Goal: Task Accomplishment & Management: Manage account settings

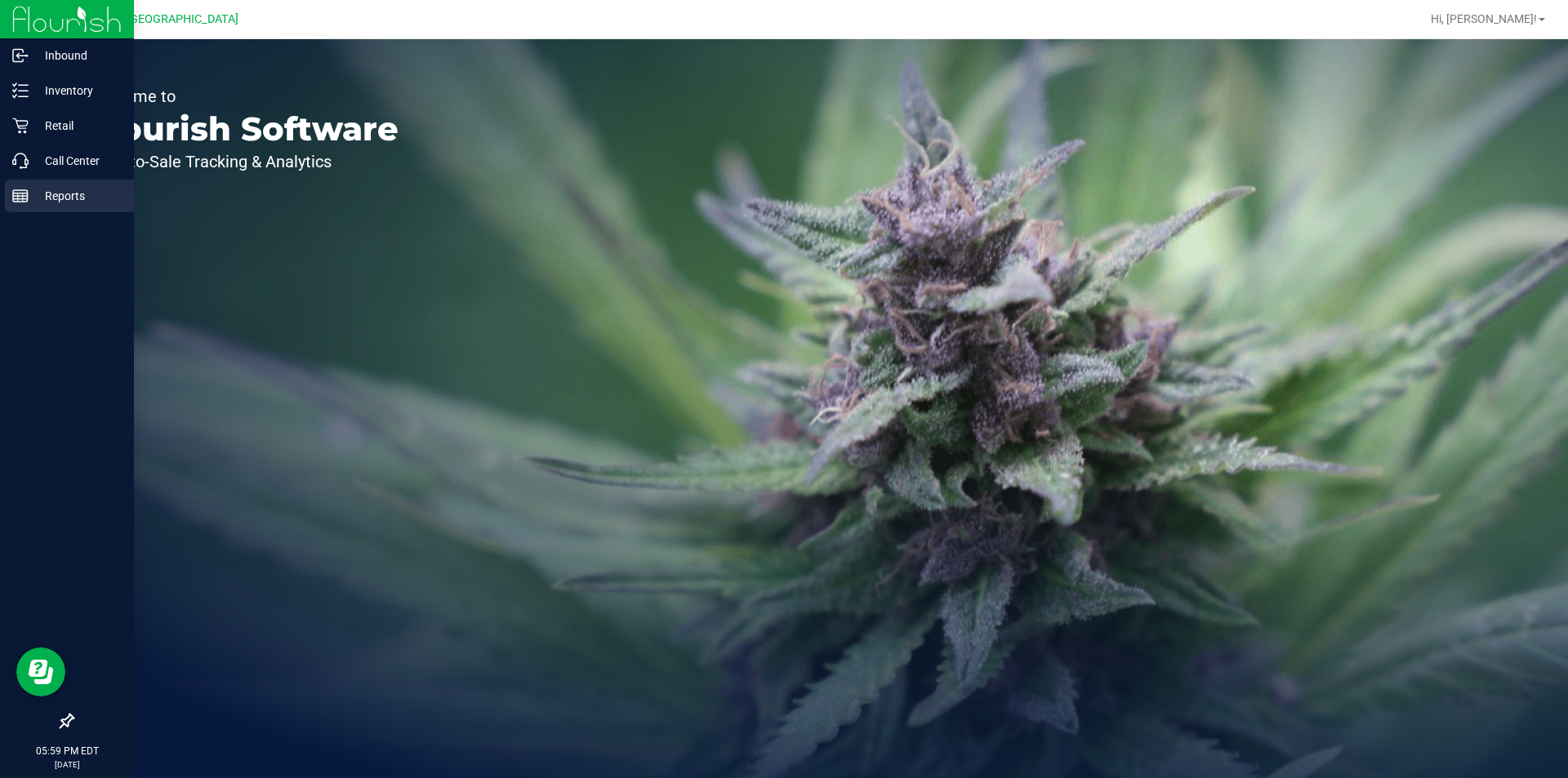
click at [38, 190] on p "Reports" at bounding box center [77, 196] width 98 height 20
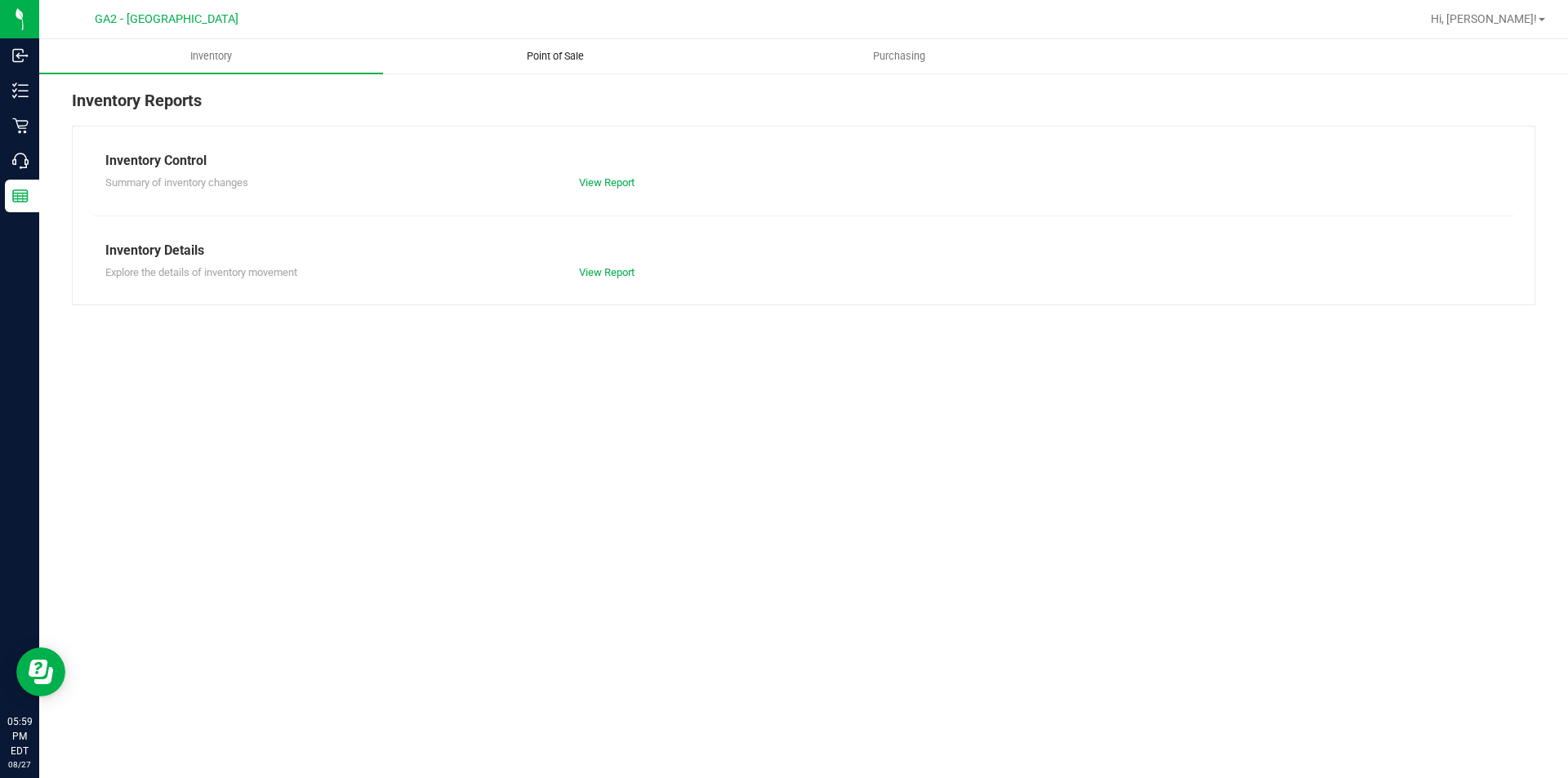
click at [545, 63] on uib-tab-heading "Point of Sale" at bounding box center [555, 55] width 342 height 33
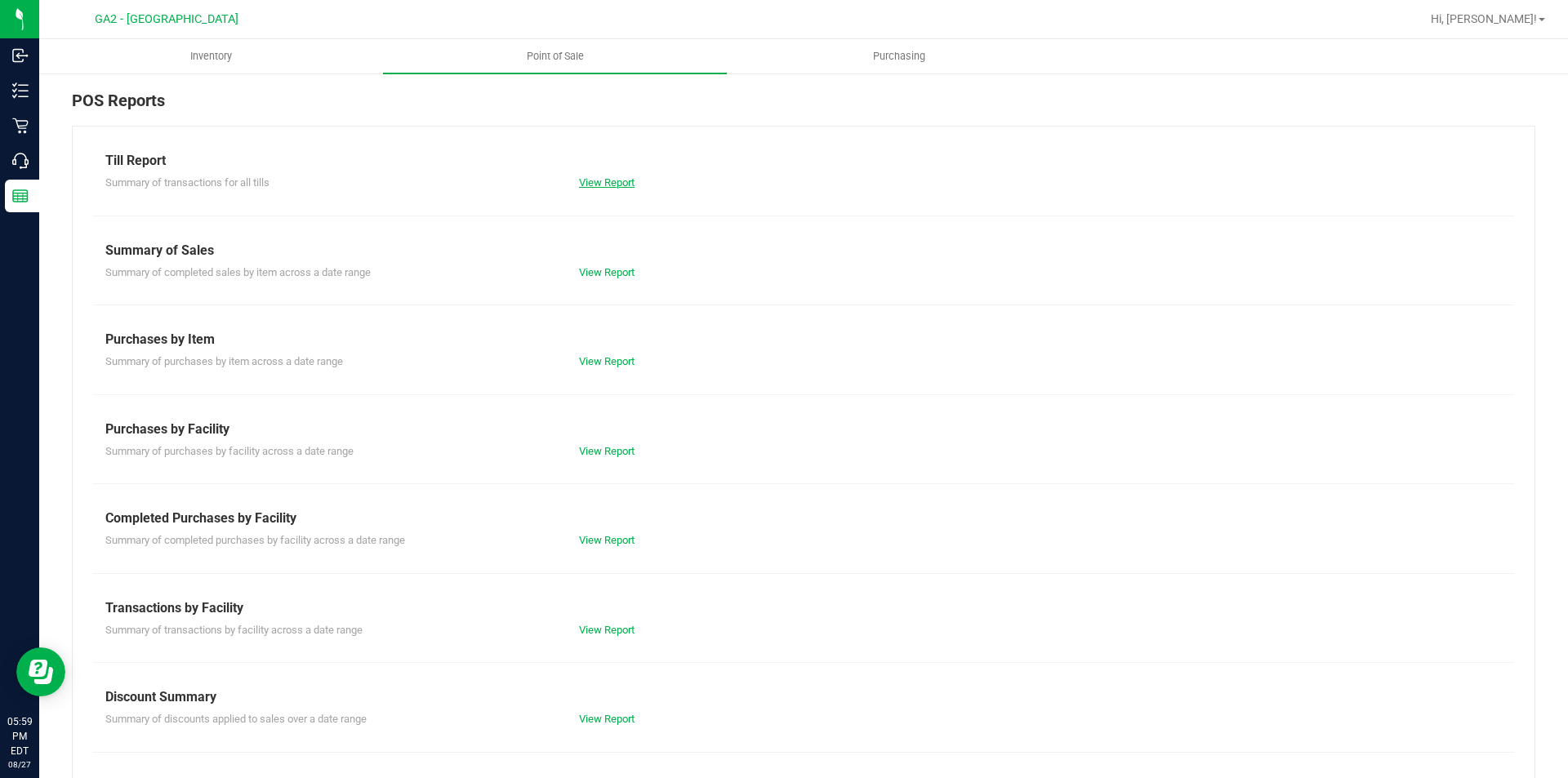
click at [611, 180] on link "View Report" at bounding box center [606, 182] width 55 height 12
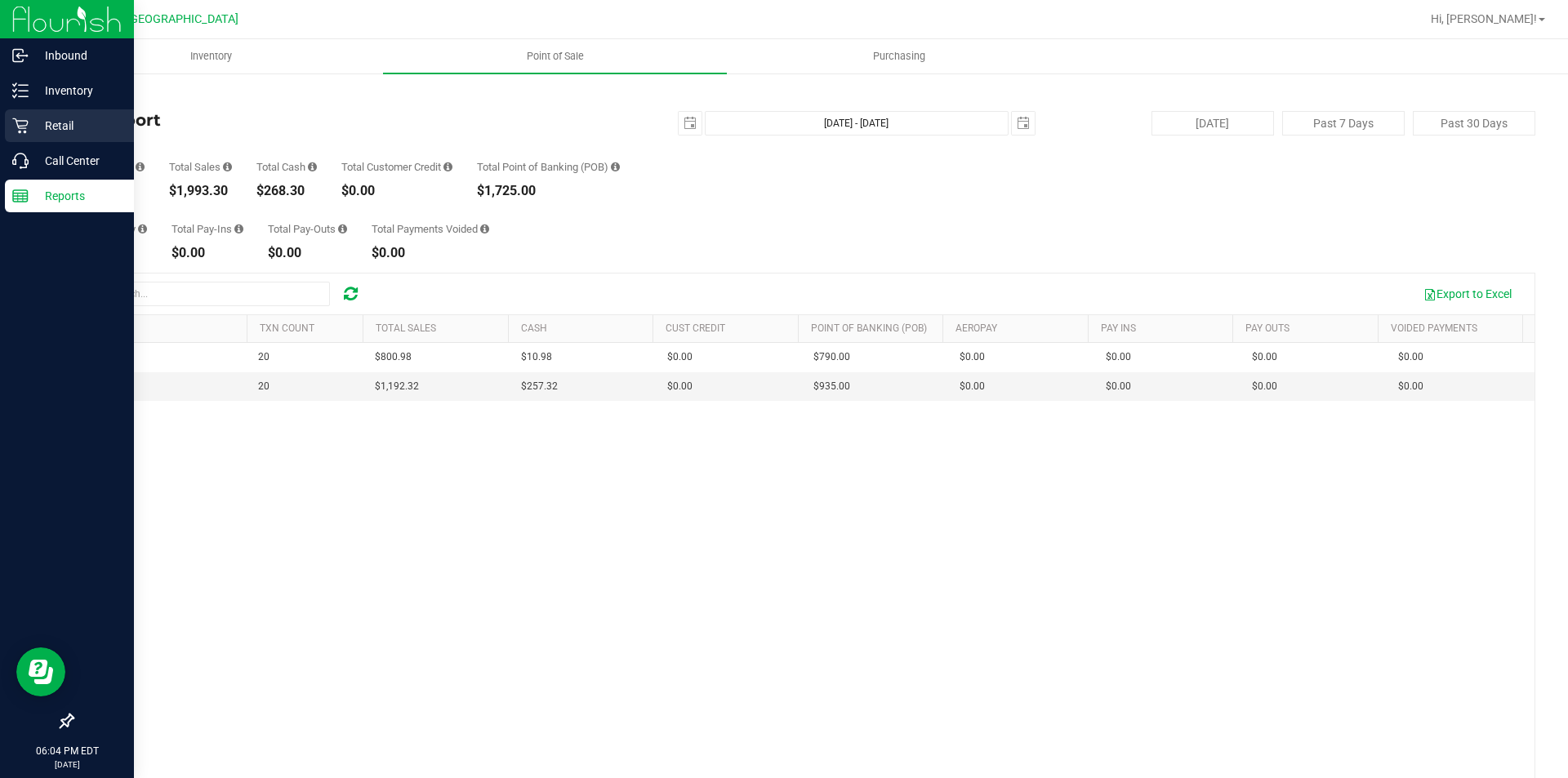
click at [26, 120] on icon at bounding box center [20, 126] width 17 height 17
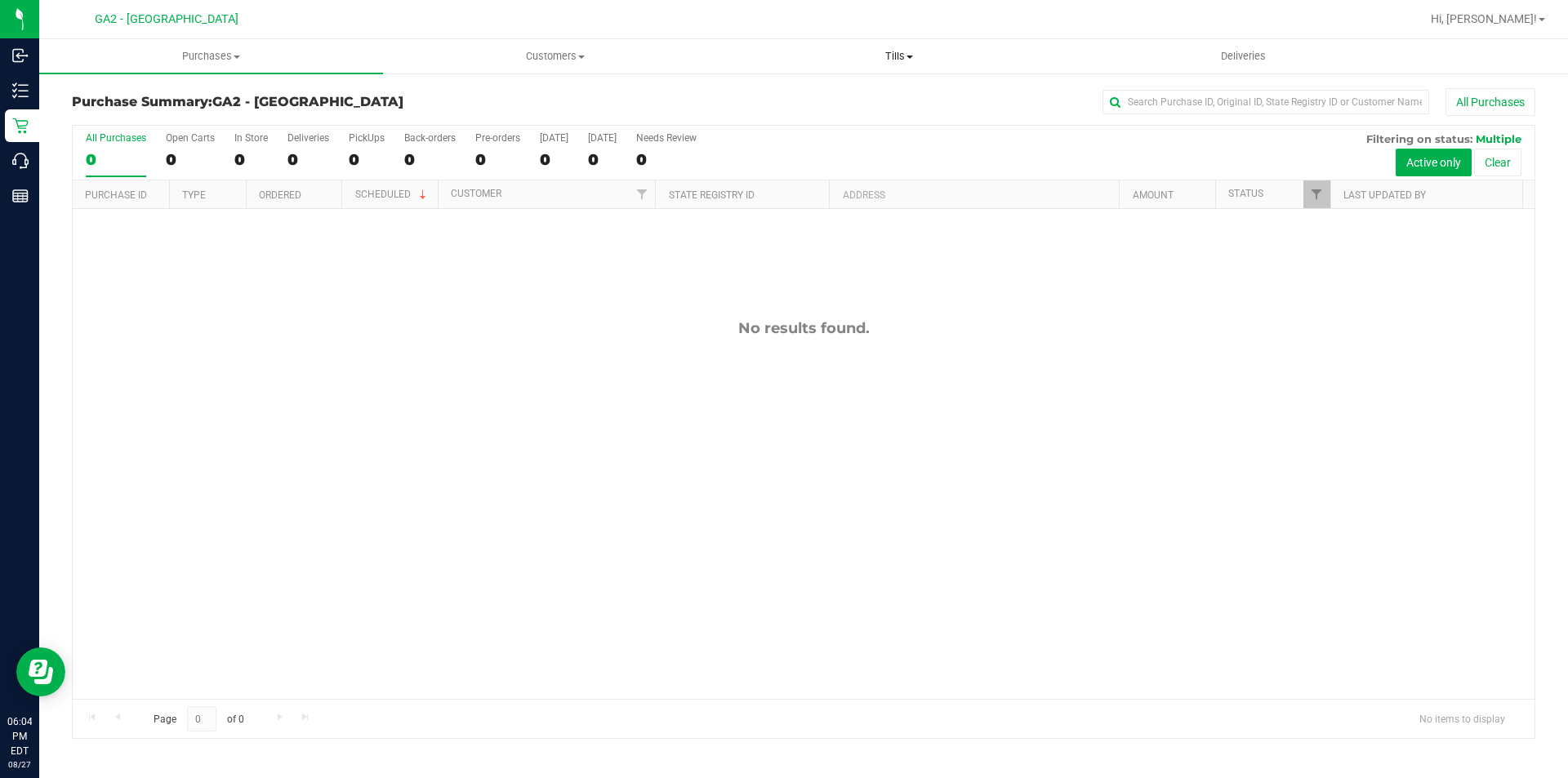
click at [908, 67] on uib-tab-heading "Tills Manage tills Reconcile e-payments" at bounding box center [898, 55] width 342 height 33
click at [876, 105] on li "Manage tills" at bounding box center [897, 99] width 343 height 20
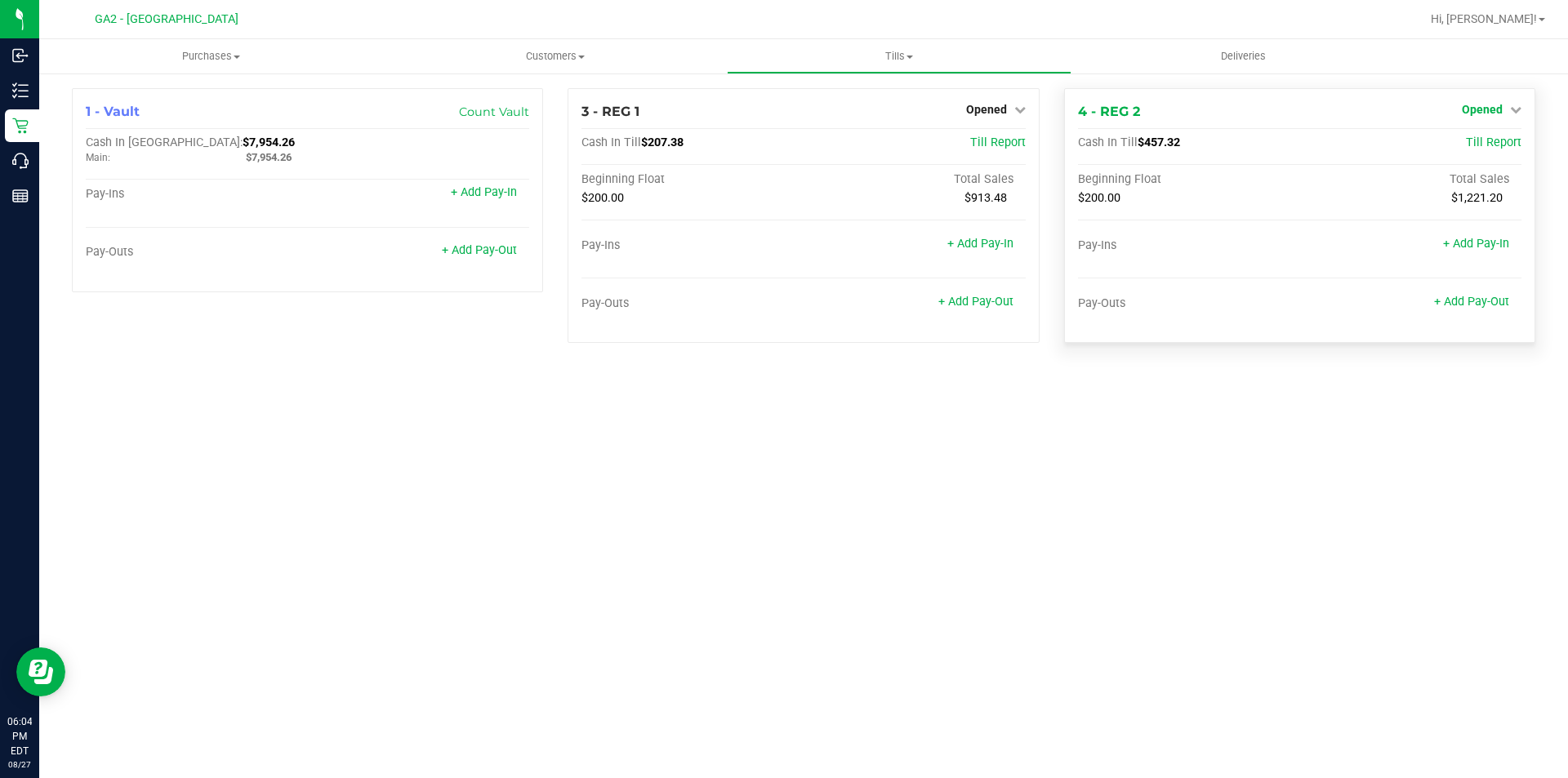
drag, startPoint x: 1512, startPoint y: 102, endPoint x: 1504, endPoint y: 106, distance: 8.9
click at [1512, 102] on div "Opened" at bounding box center [1491, 110] width 59 height 20
click at [1499, 115] on span "Opened" at bounding box center [1481, 109] width 41 height 13
click at [1491, 139] on link "Close Till" at bounding box center [1483, 144] width 45 height 13
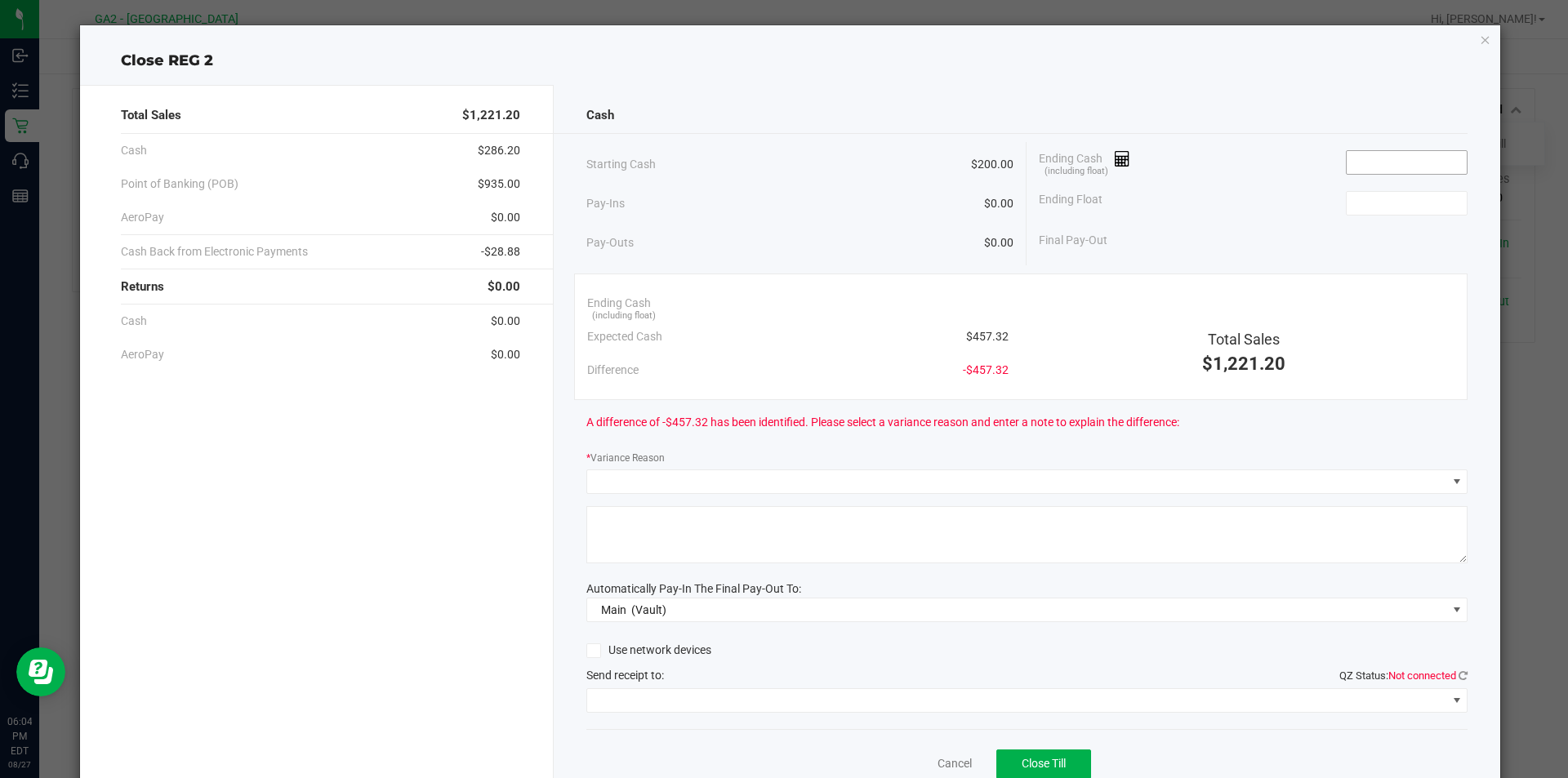
click at [1402, 168] on input at bounding box center [1406, 162] width 120 height 23
type input "$1,221.20"
click at [1419, 213] on input at bounding box center [1406, 203] width 120 height 23
type input "200.00"
type input "1221.2"
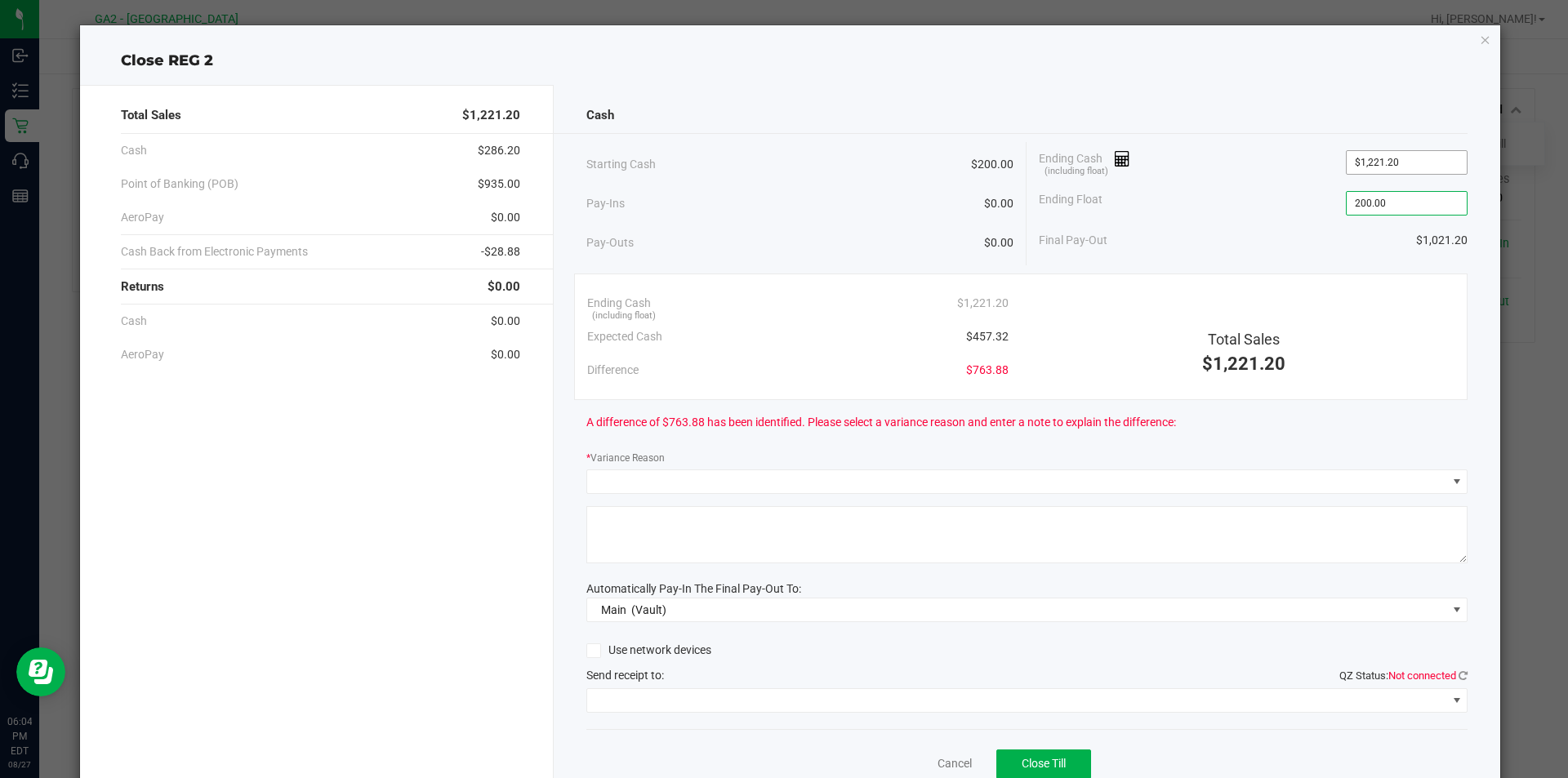
type input "$200.00"
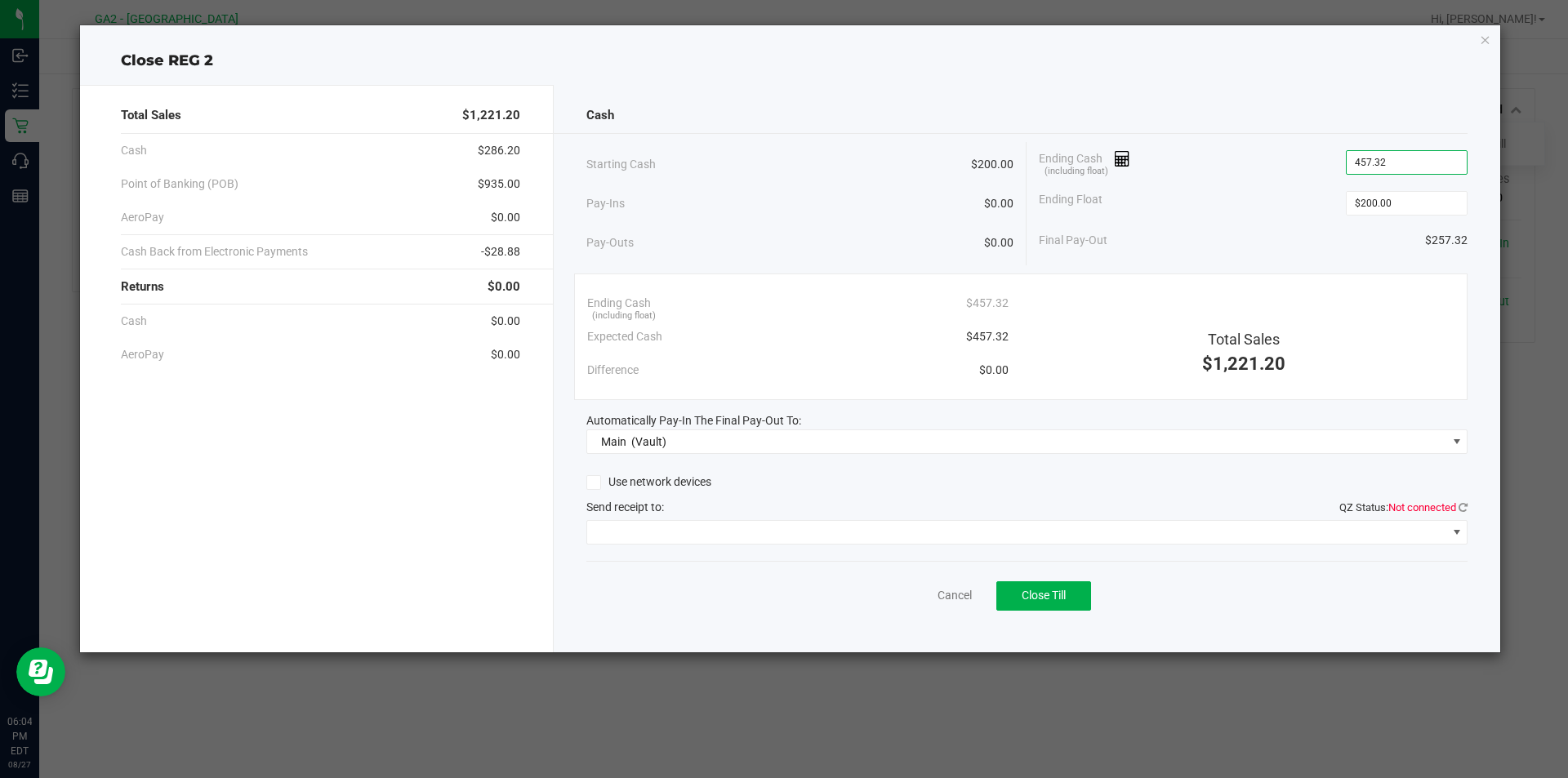
type input "$457.32"
click at [848, 423] on div "Automatically Pay-In The Final Pay-Out To:" at bounding box center [1027, 421] width 881 height 17
click at [666, 522] on span at bounding box center [1016, 533] width 860 height 23
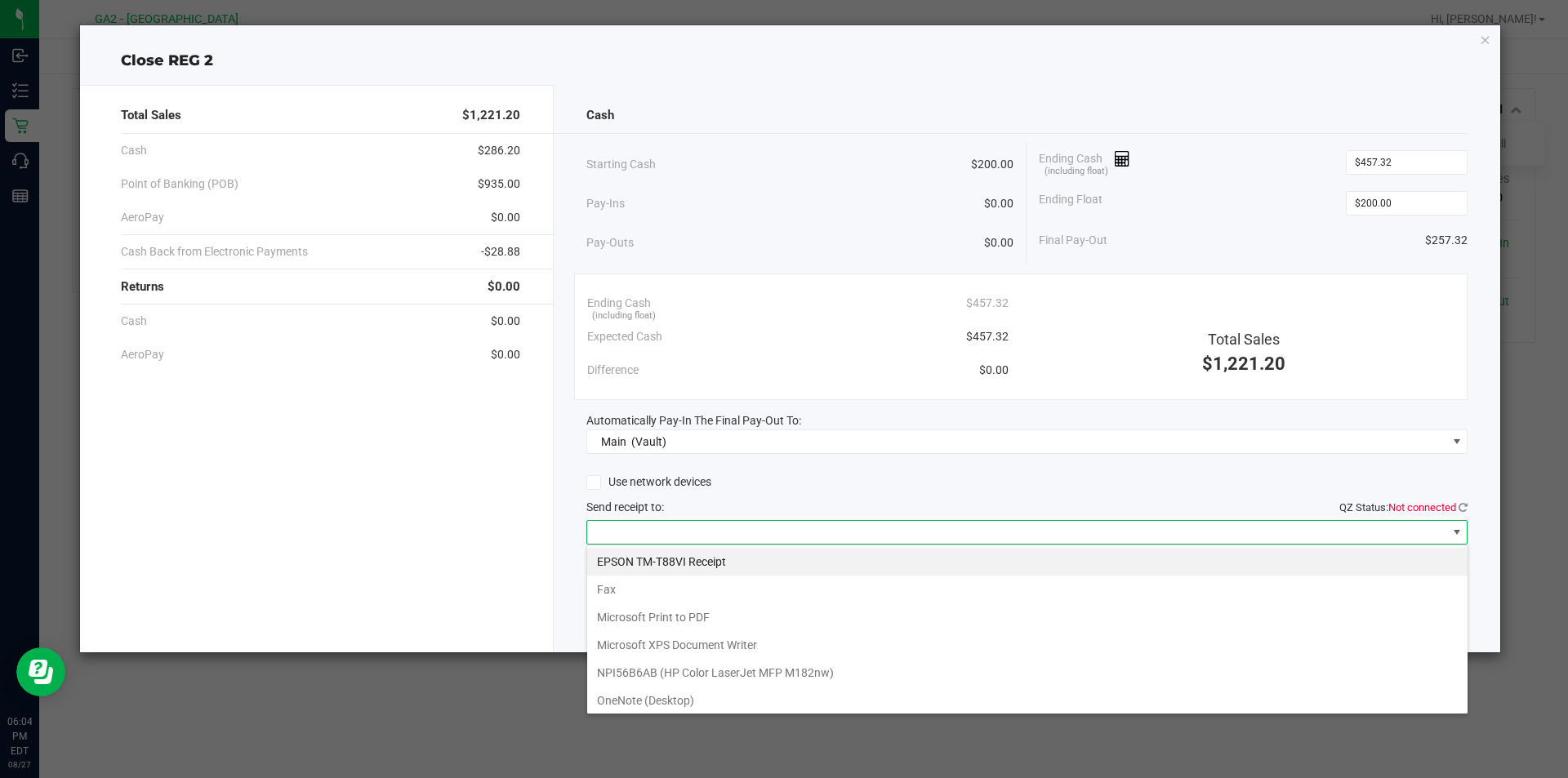
scroll to position [25, 880]
click at [760, 562] on Receipt "EPSON TM-T88VI Receipt" at bounding box center [1027, 562] width 880 height 28
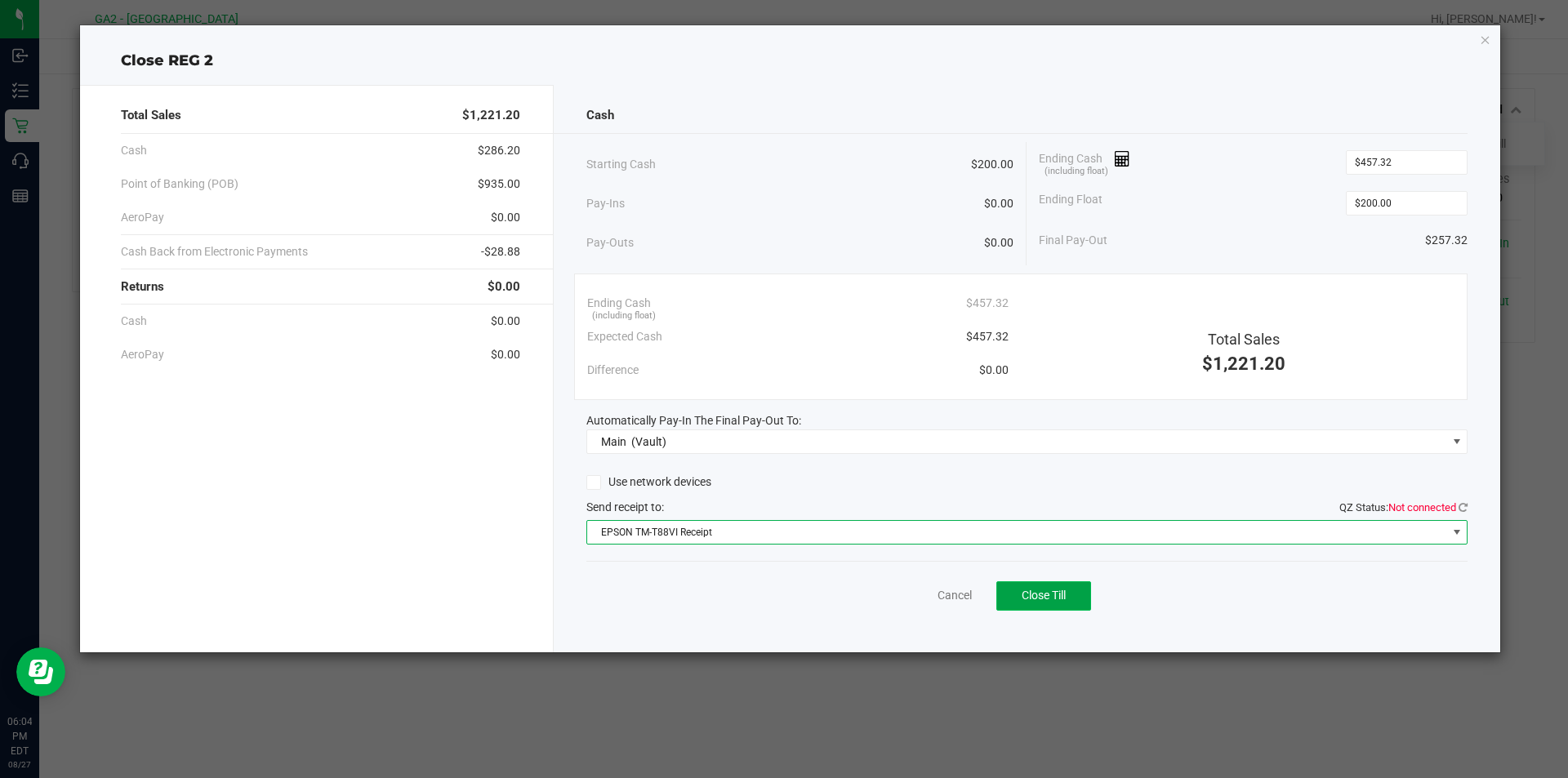
click at [1033, 592] on span "Close Till" at bounding box center [1043, 595] width 45 height 13
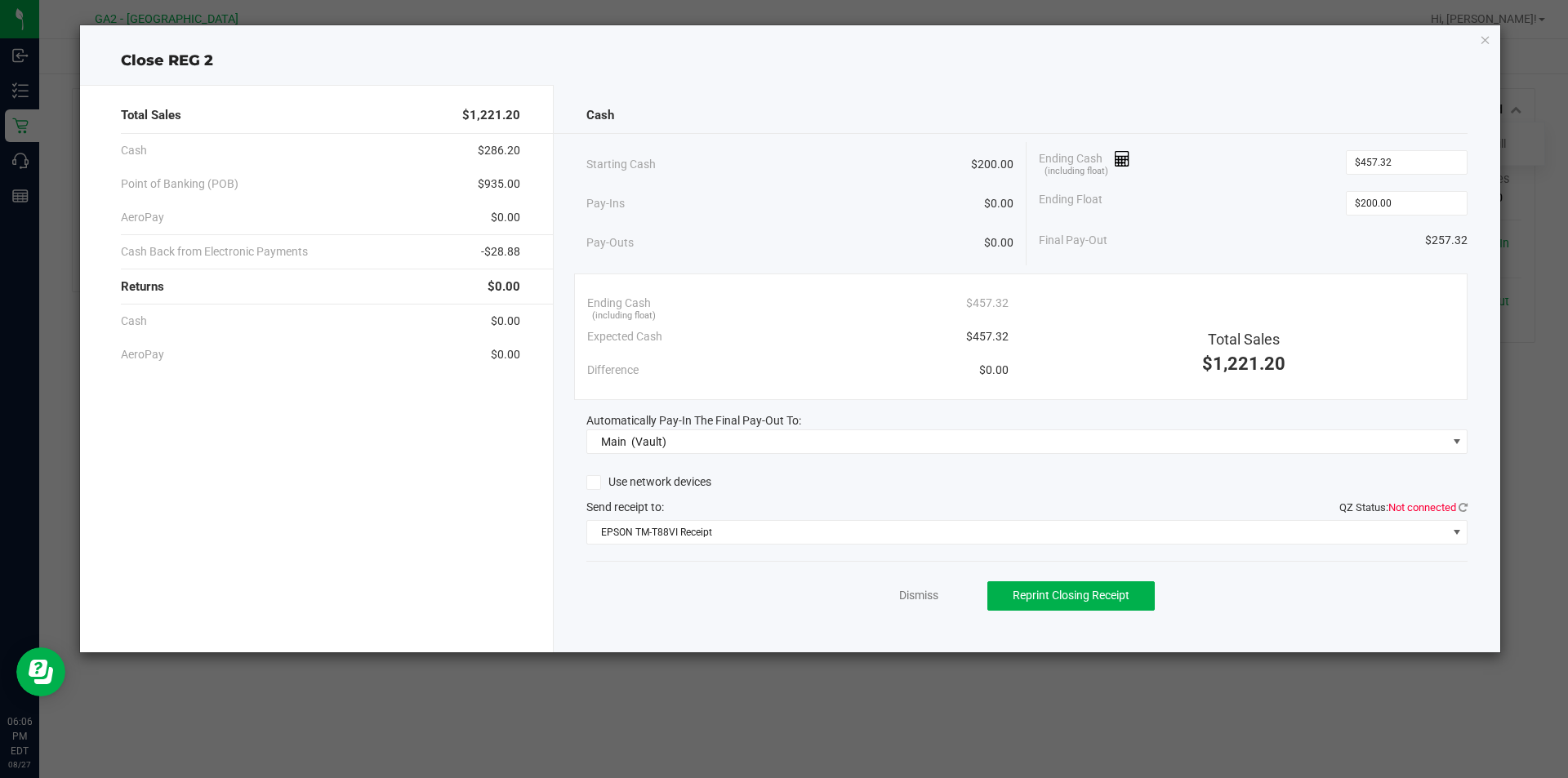
click at [941, 579] on div "Dismiss Reprint Closing Receipt" at bounding box center [1027, 593] width 881 height 63
click at [936, 593] on link "Dismiss" at bounding box center [919, 595] width 40 height 17
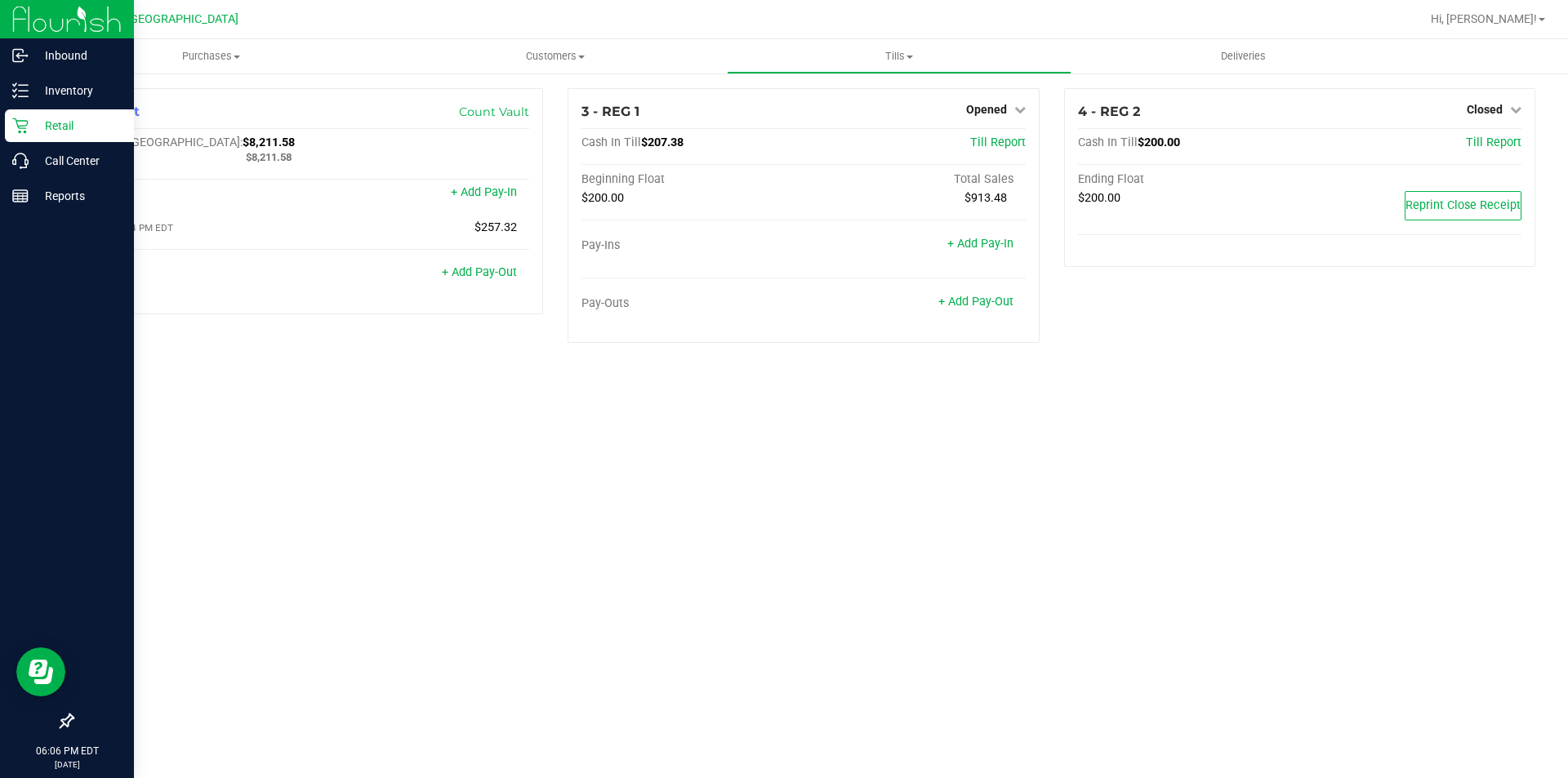
click at [32, 217] on div at bounding box center [66, 460] width 134 height 491
click at [65, 179] on link "Call Center" at bounding box center [66, 161] width 134 height 35
click at [67, 199] on p "Reports" at bounding box center [77, 196] width 98 height 20
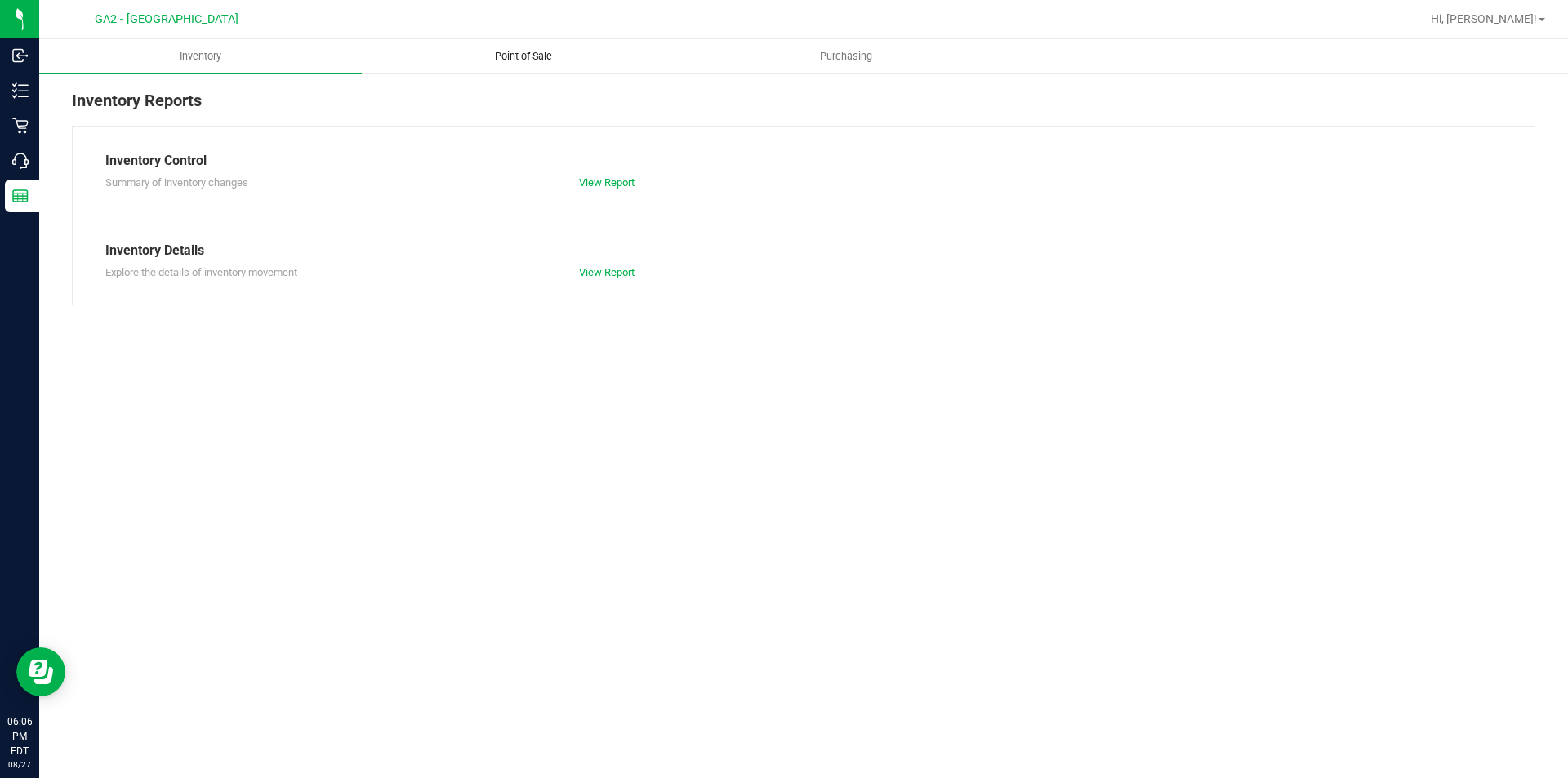
click at [542, 57] on span "Point of Sale" at bounding box center [523, 56] width 101 height 15
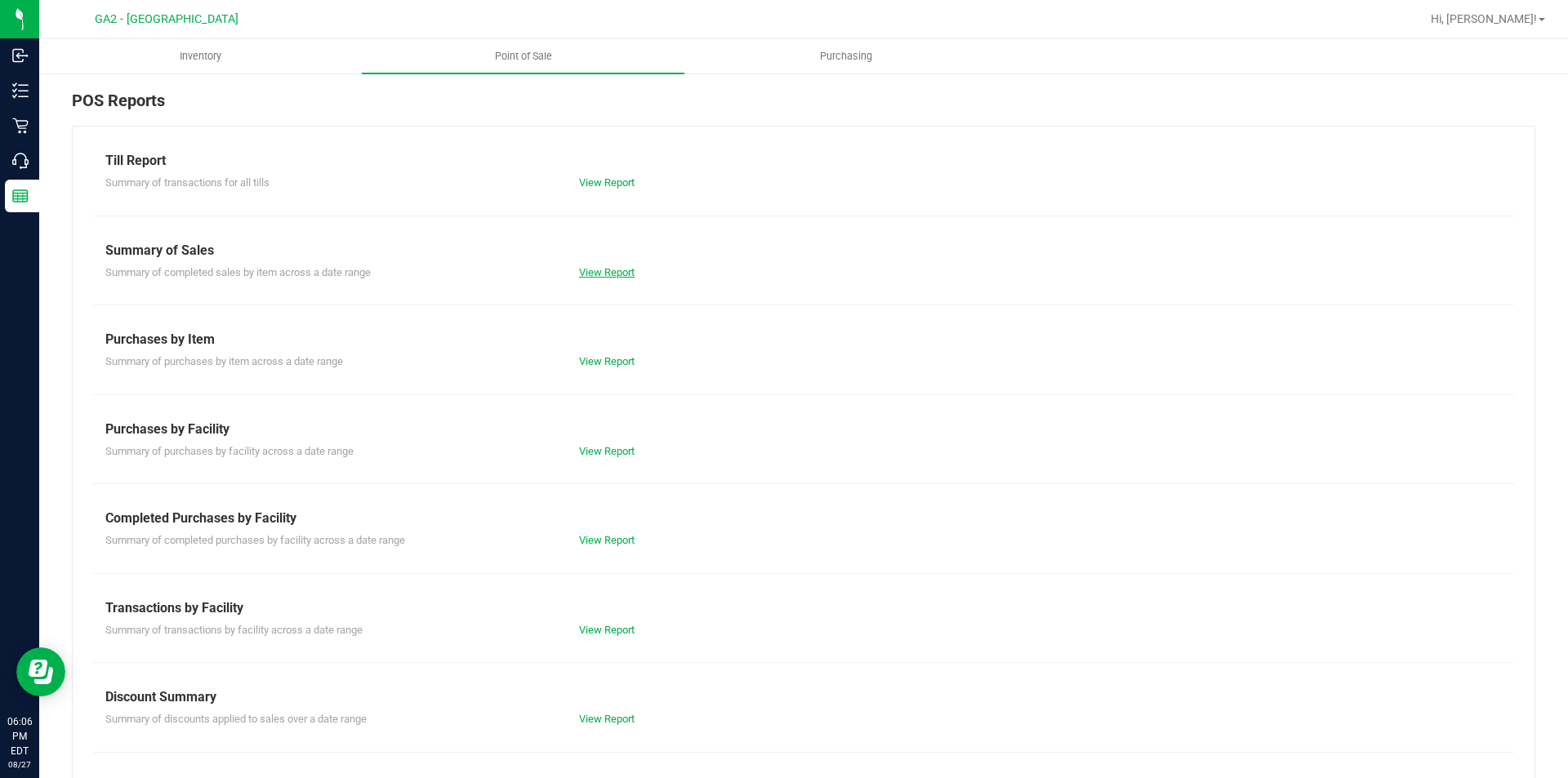
click at [587, 273] on link "View Report" at bounding box center [606, 272] width 55 height 12
